Goal: Check status: Check status

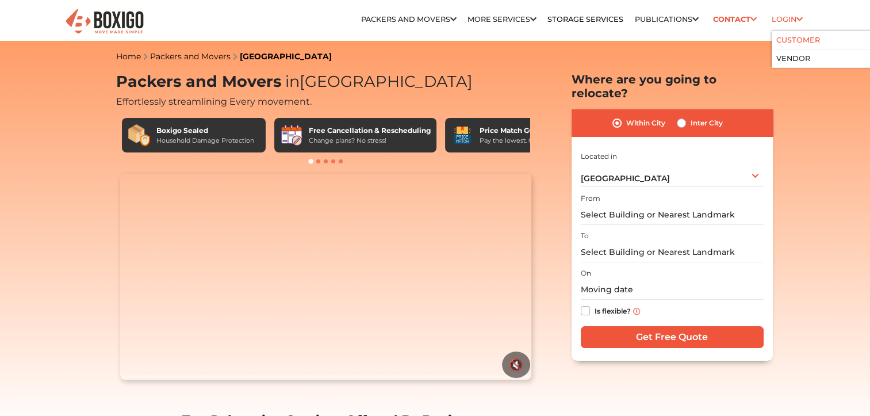
click at [789, 37] on link "Customer" at bounding box center [799, 40] width 44 height 9
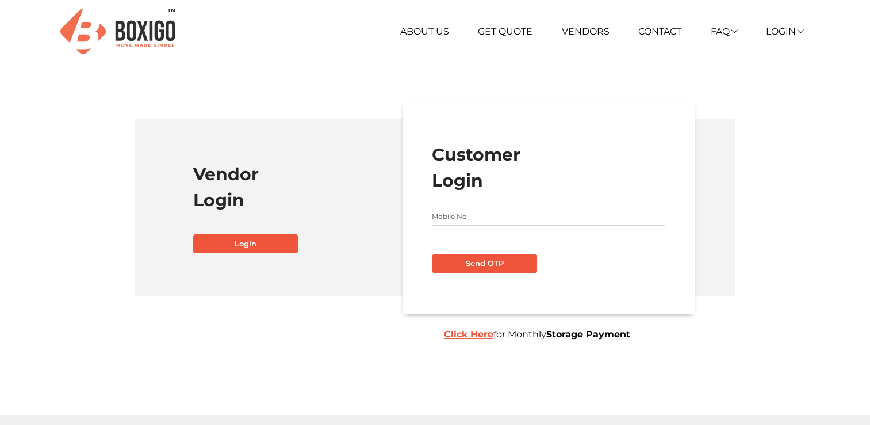
click at [457, 223] on input "text" at bounding box center [549, 216] width 234 height 18
type input "7799683199"
click at [432, 254] on button "Send OTP" at bounding box center [484, 264] width 105 height 20
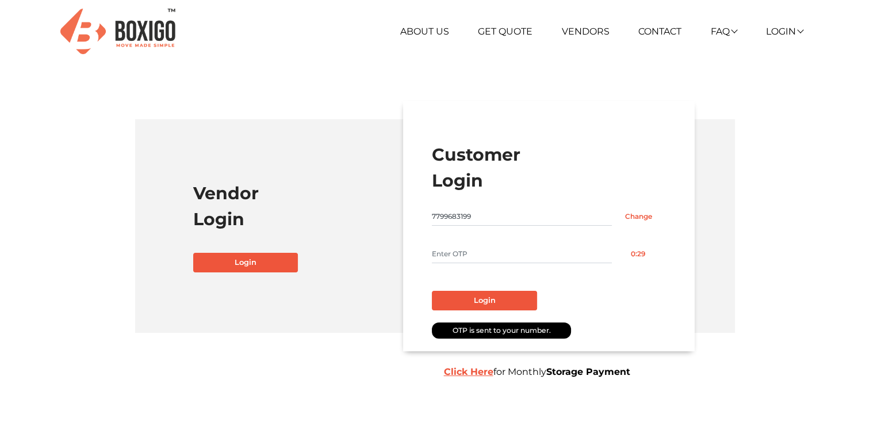
click at [449, 262] on input "text" at bounding box center [521, 254] width 179 height 18
type input "3481"
click at [432, 291] on button "Login" at bounding box center [484, 301] width 105 height 20
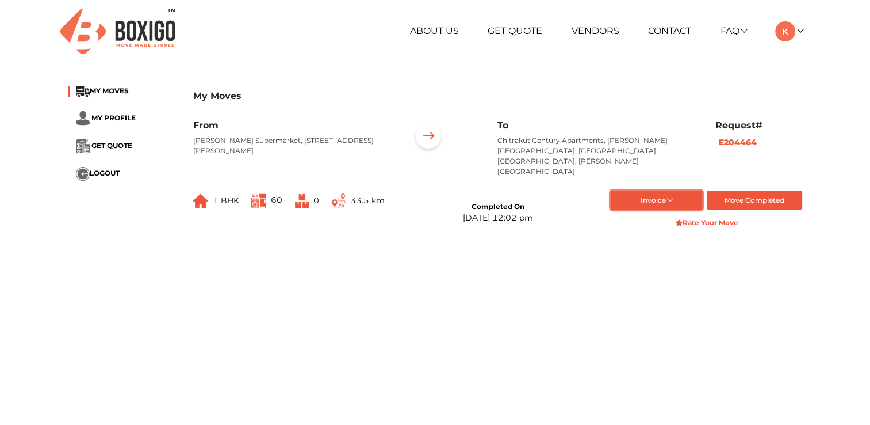
click at [670, 190] on button "Invoice" at bounding box center [656, 199] width 91 height 19
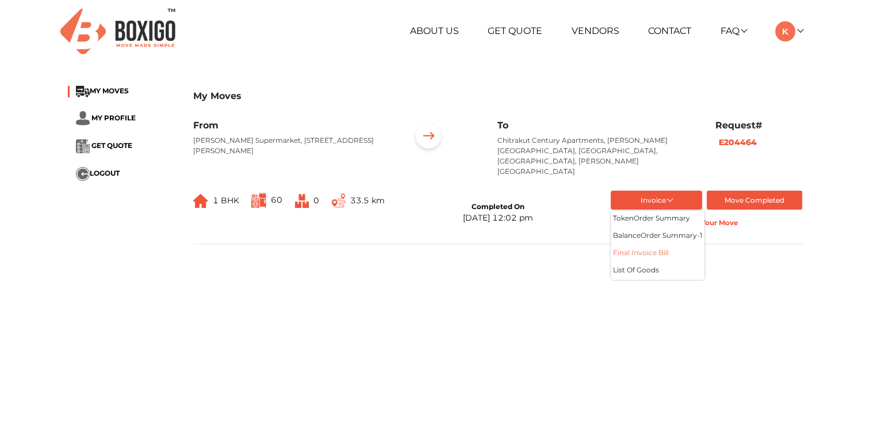
click at [643, 247] on button "Final Invoice Bill" at bounding box center [658, 253] width 94 height 17
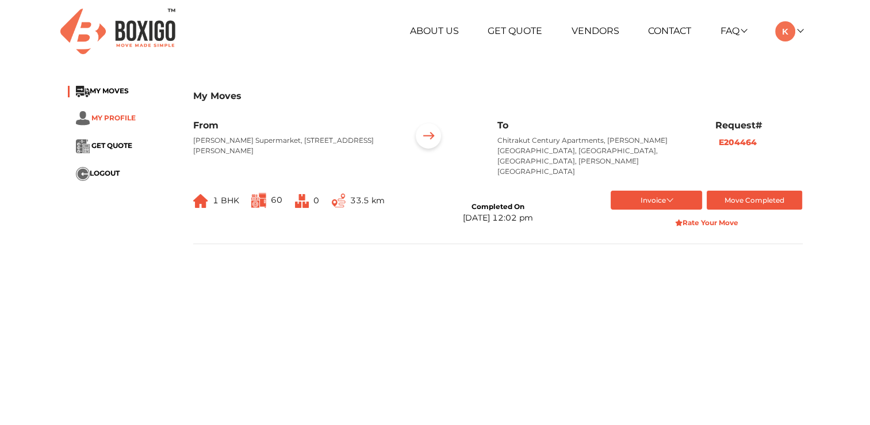
click at [116, 116] on span "MY PROFILE" at bounding box center [113, 117] width 44 height 9
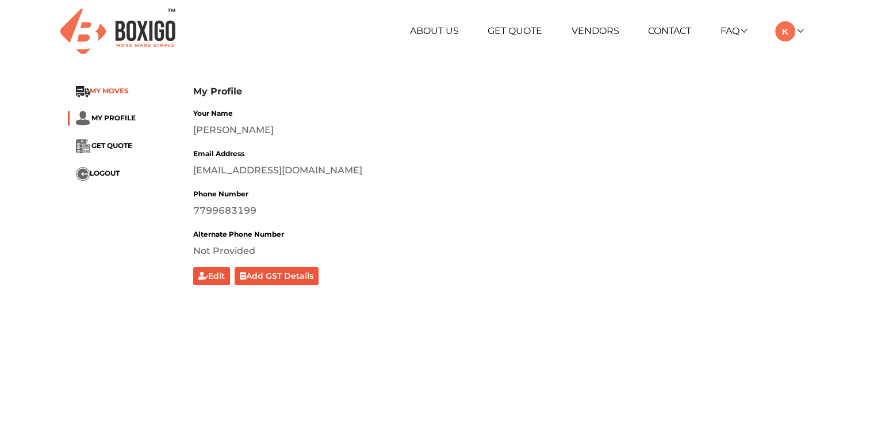
click at [116, 89] on span "MY MOVES" at bounding box center [109, 90] width 39 height 9
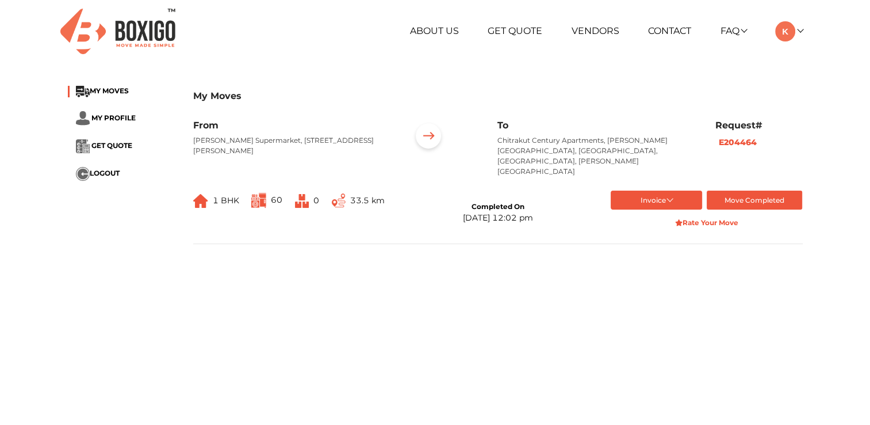
click at [114, 125] on ul "MY MOVES MY PROFILE GET QUOTE LOGOUT" at bounding box center [122, 133] width 108 height 95
click at [114, 124] on li "MY PROFILE" at bounding box center [122, 118] width 108 height 14
click at [114, 123] on li "MY PROFILE" at bounding box center [122, 118] width 108 height 14
click at [115, 117] on span "MY PROFILE" at bounding box center [113, 117] width 44 height 9
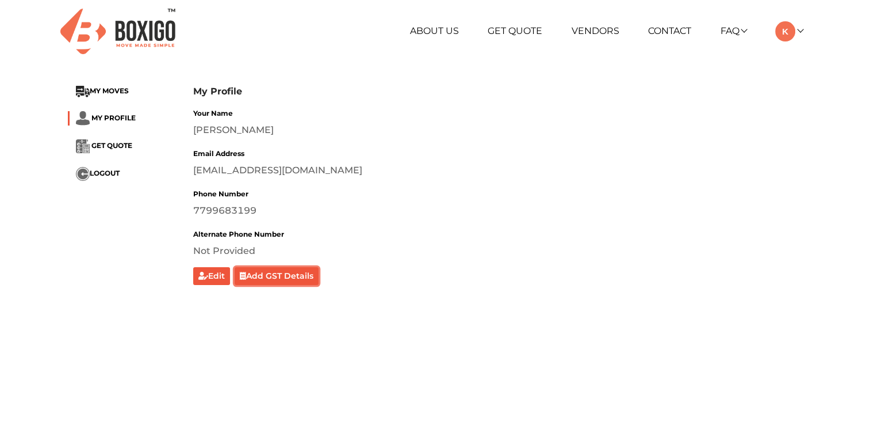
click at [285, 276] on button "Add GST Details" at bounding box center [277, 276] width 84 height 18
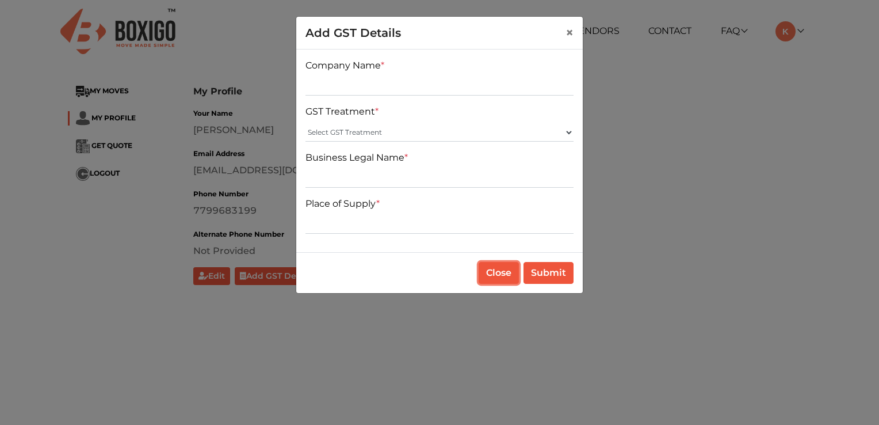
click at [492, 266] on button "Close" at bounding box center [499, 273] width 40 height 22
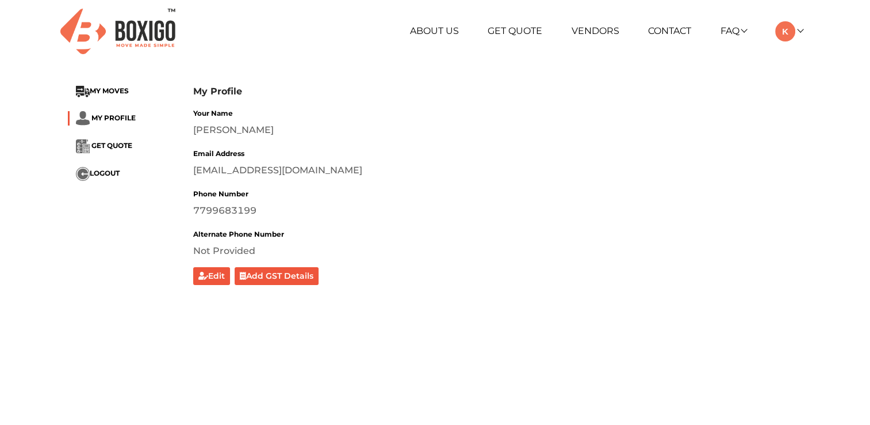
click at [121, 139] on li "GET QUOTE" at bounding box center [122, 146] width 108 height 14
click at [110, 86] on li "MY MOVES" at bounding box center [122, 92] width 108 height 12
click at [109, 87] on span "MY MOVES" at bounding box center [109, 90] width 39 height 9
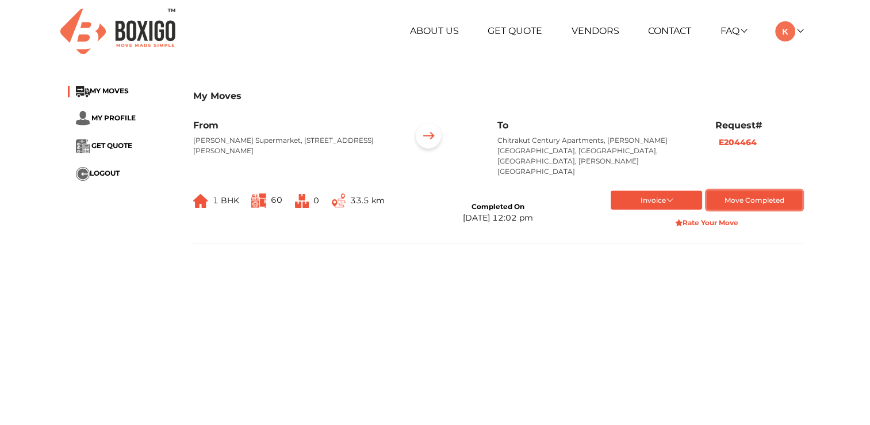
click at [739, 190] on button "Move Completed" at bounding box center [755, 199] width 96 height 19
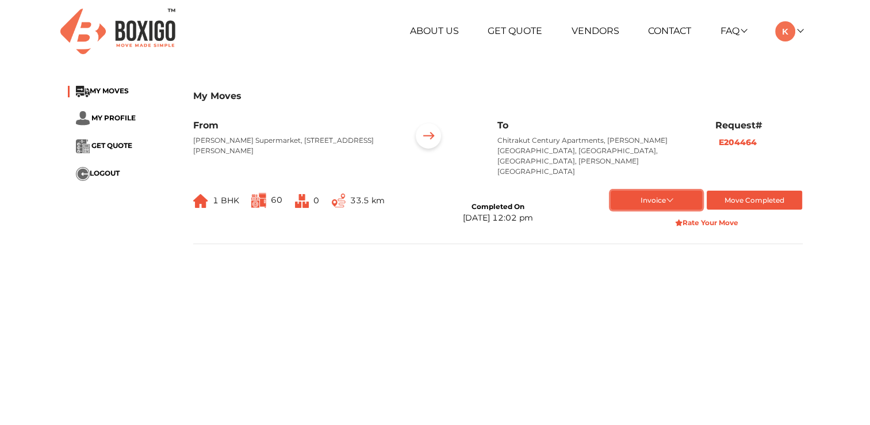
click at [660, 190] on button "Invoice" at bounding box center [656, 199] width 91 height 19
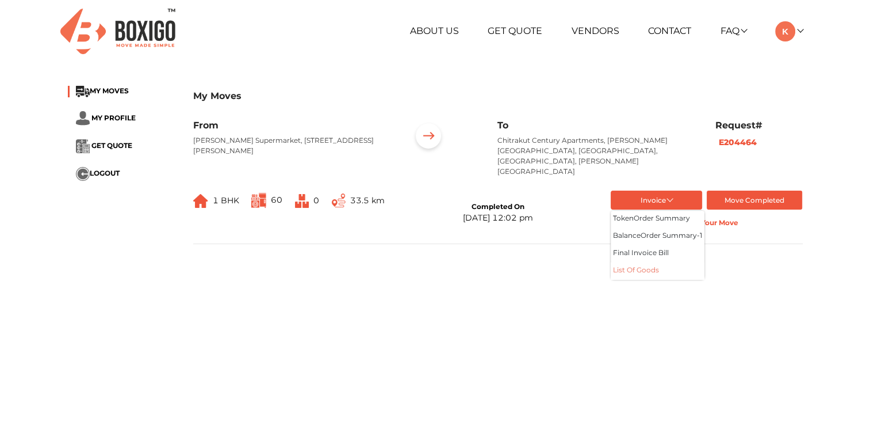
click at [640, 262] on button "List of Goods" at bounding box center [658, 270] width 94 height 17
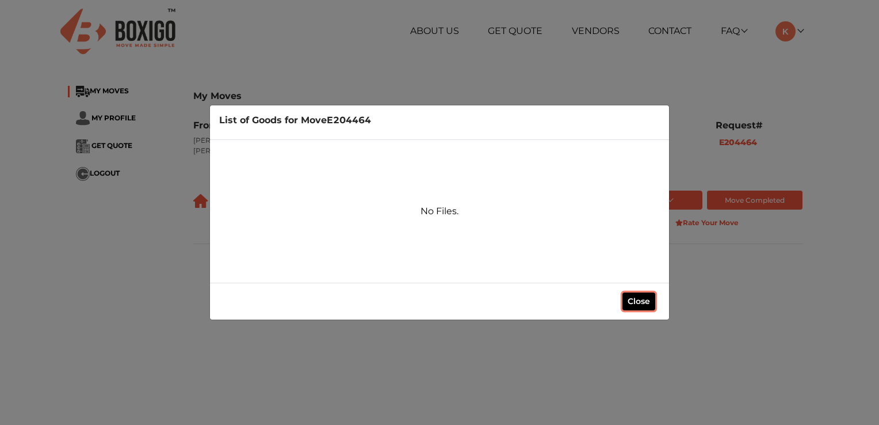
click at [624, 308] on button "Close" at bounding box center [638, 301] width 33 height 18
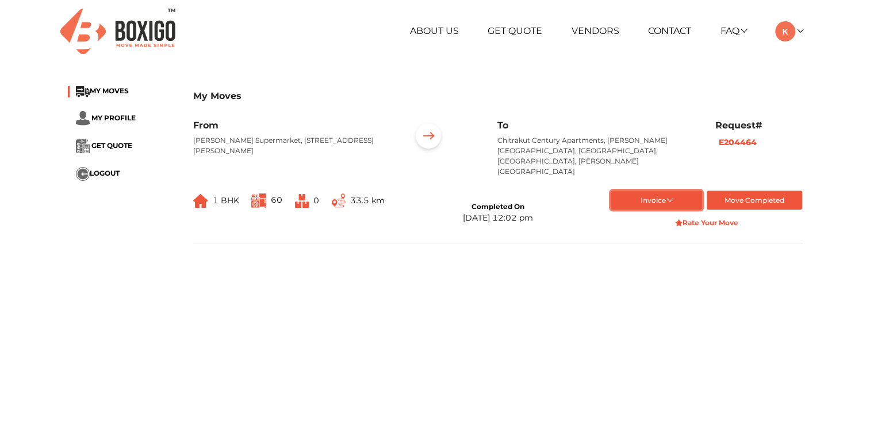
click at [669, 190] on button "Invoice" at bounding box center [656, 199] width 91 height 19
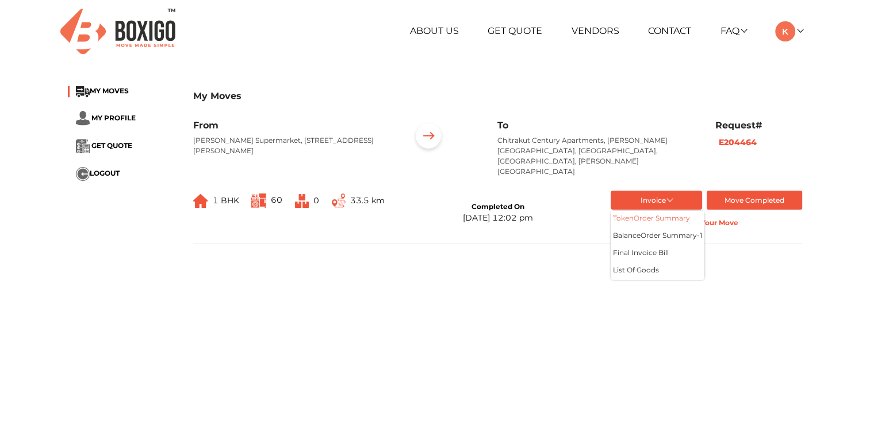
click at [666, 211] on button "token Order summary" at bounding box center [658, 219] width 94 height 17
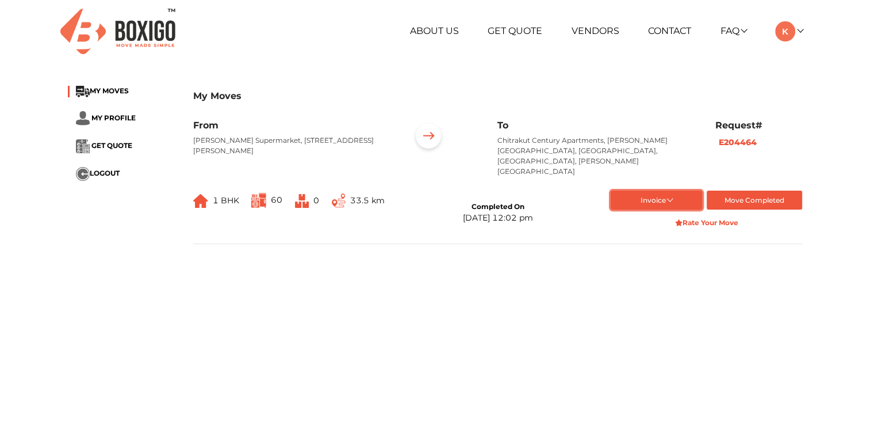
click at [648, 190] on button "Invoice" at bounding box center [656, 199] width 91 height 19
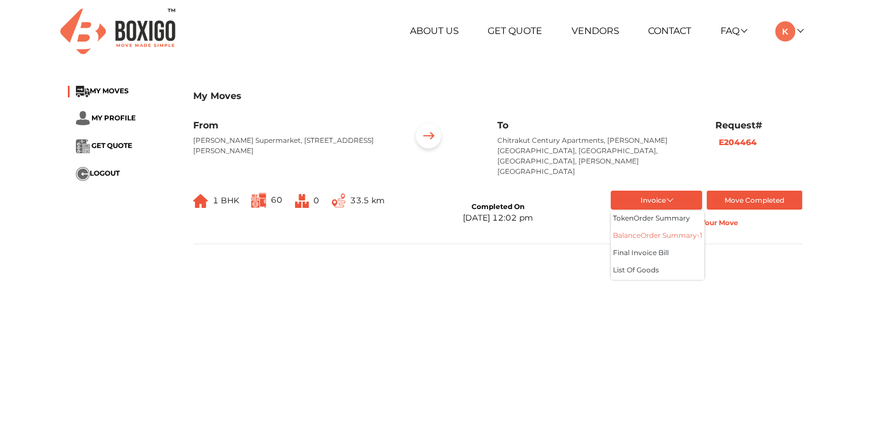
click at [647, 228] on button "balance Order summary- 1" at bounding box center [658, 236] width 94 height 17
click at [678, 174] on div "To Chitrakut Century Apartments, [PERSON_NAME][GEOGRAPHIC_DATA], [GEOGRAPHIC_DA…" at bounding box center [597, 153] width 217 height 66
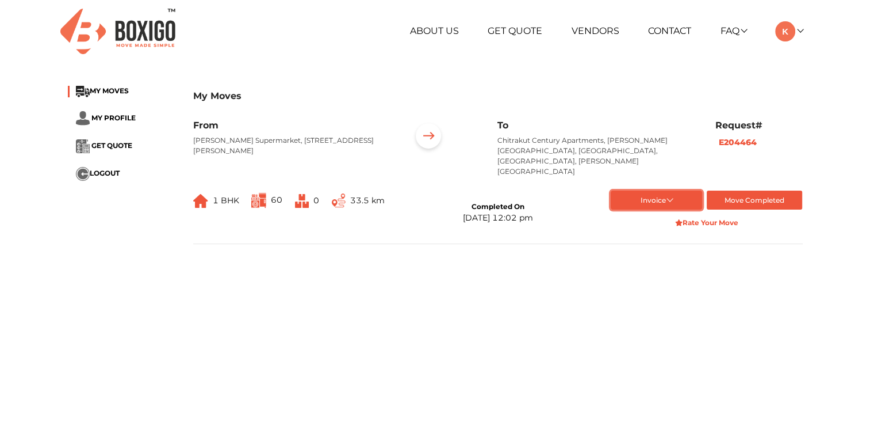
click at [674, 190] on button "Invoice" at bounding box center [656, 199] width 91 height 19
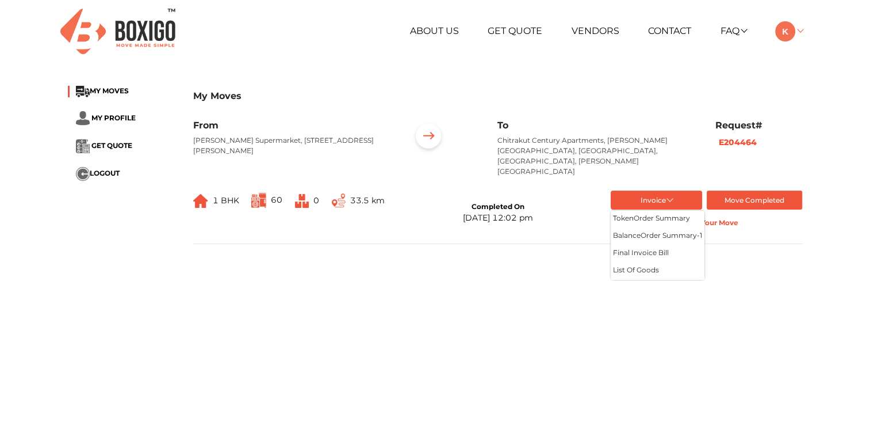
click at [789, 29] on img at bounding box center [786, 31] width 20 height 20
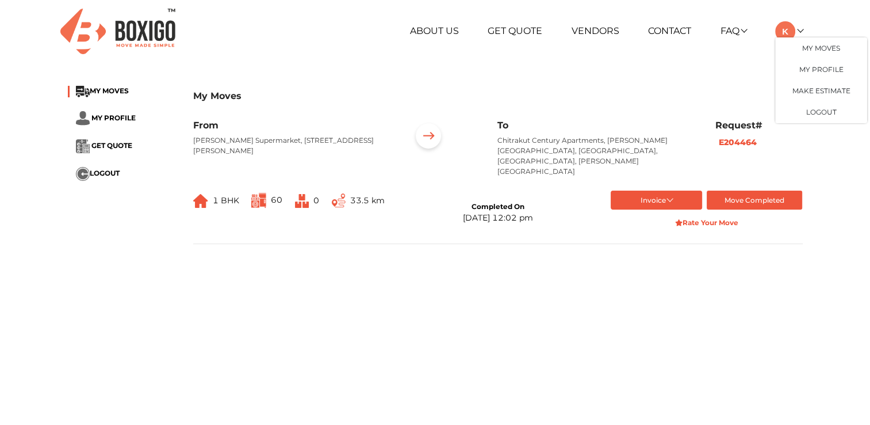
click at [732, 146] on b "E204464" at bounding box center [738, 142] width 38 height 10
